Goal: Navigation & Orientation: Find specific page/section

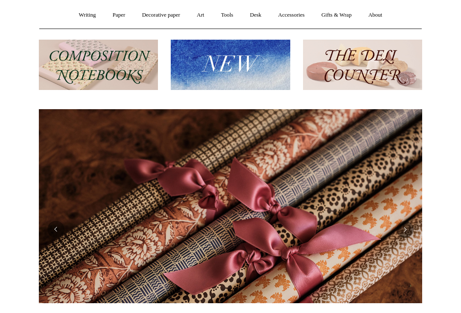
scroll to position [0, 767]
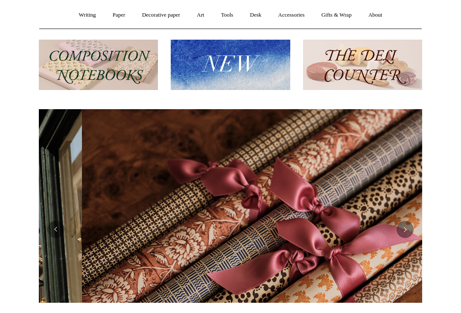
click at [262, 14] on link "Desk +" at bounding box center [255, 25] width 27 height 23
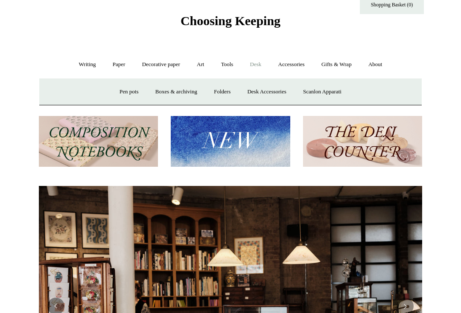
scroll to position [0, 0]
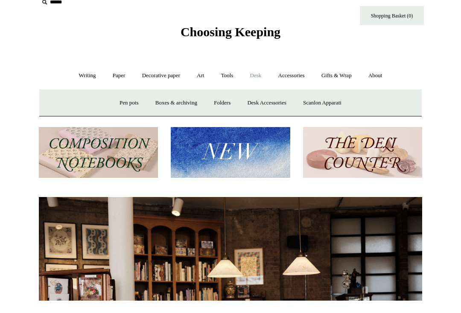
click at [295, 77] on link "Accessories +" at bounding box center [292, 88] width 42 height 23
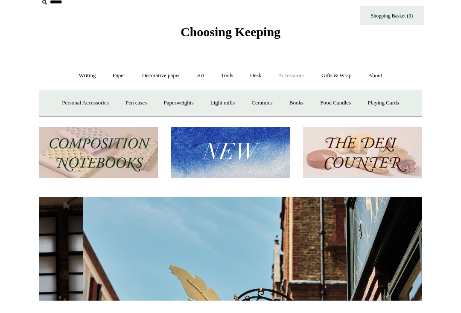
scroll to position [0, 383]
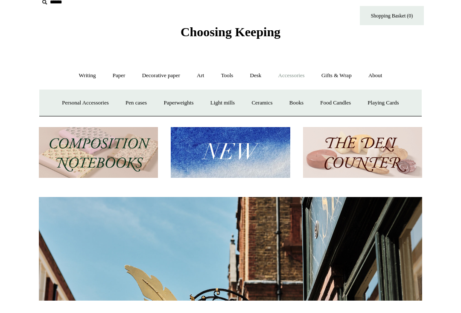
click at [299, 105] on link "Books" at bounding box center [296, 116] width 29 height 23
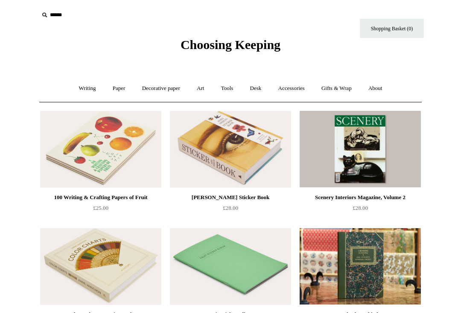
click at [300, 88] on link "Accessories +" at bounding box center [292, 88] width 42 height 23
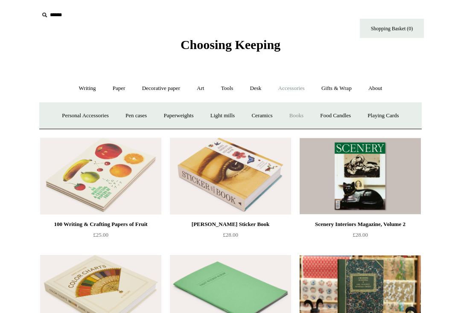
click at [182, 113] on link "Paperweights +" at bounding box center [178, 116] width 45 height 23
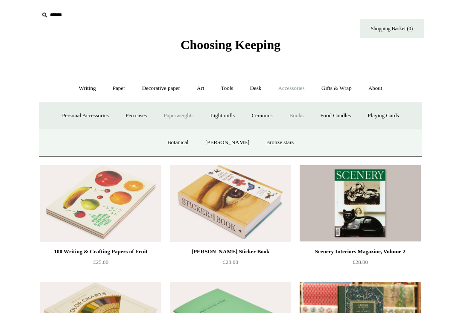
click at [186, 114] on link "Paperweights -" at bounding box center [178, 116] width 45 height 23
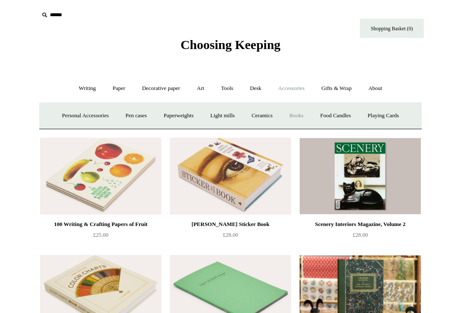
click at [137, 108] on link "Pen cases" at bounding box center [136, 116] width 37 height 23
